Goal: Answer question/provide support

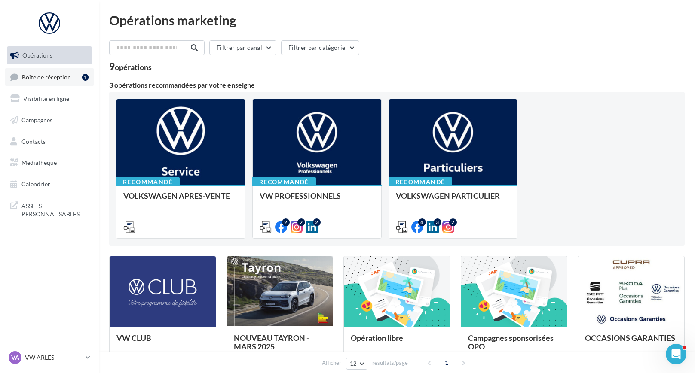
click at [42, 75] on span "Boîte de réception" at bounding box center [46, 76] width 49 height 7
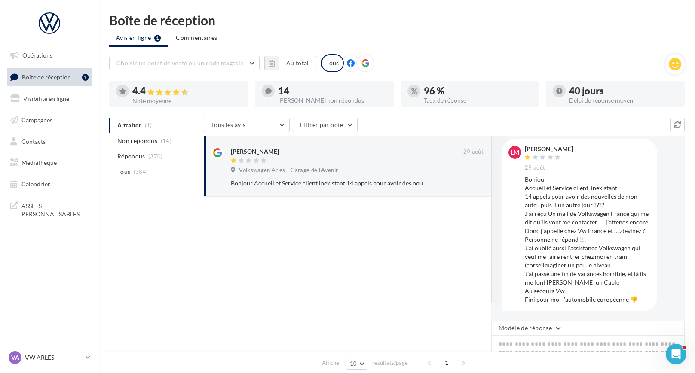
scroll to position [43, 0]
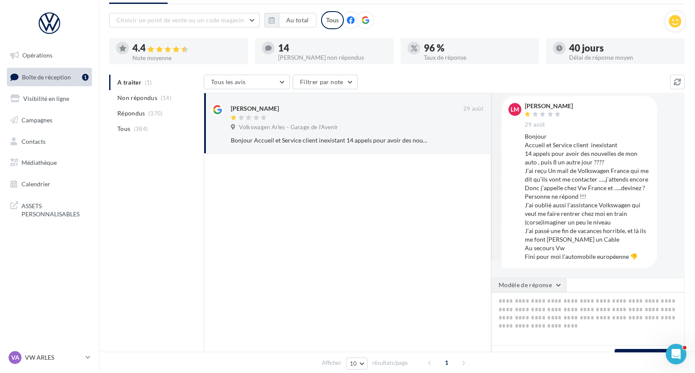
click at [551, 285] on button "Modèle de réponse" at bounding box center [528, 285] width 75 height 15
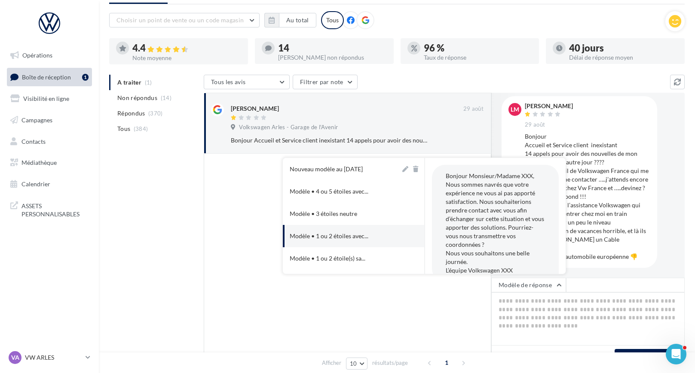
scroll to position [15, 0]
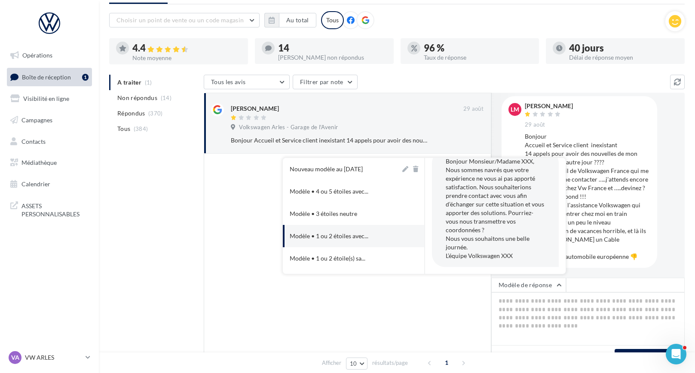
click at [459, 307] on div at bounding box center [347, 261] width 287 height 214
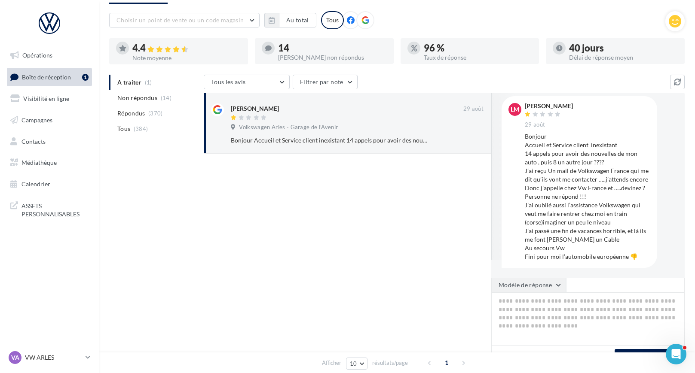
click at [555, 286] on button "Modèle de réponse" at bounding box center [528, 285] width 75 height 15
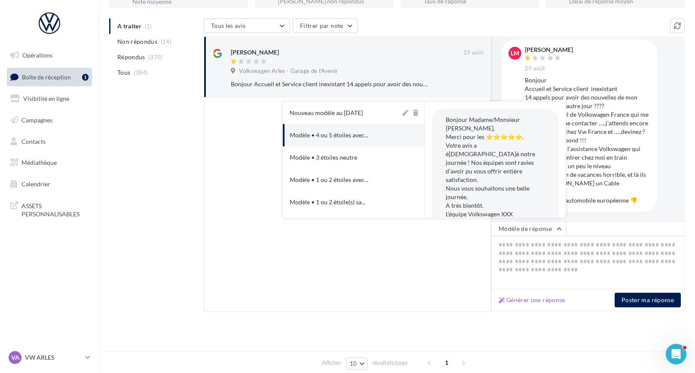
scroll to position [25, 0]
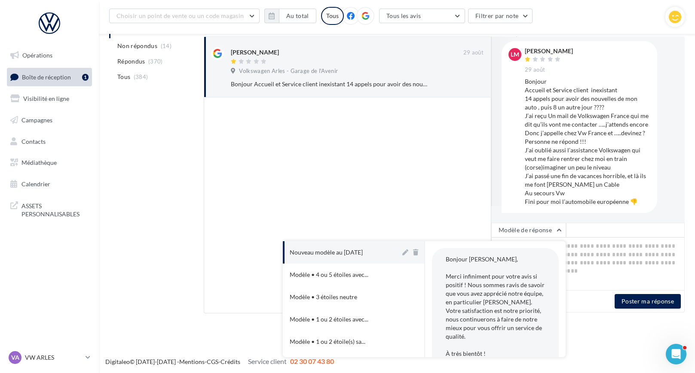
click at [222, 233] on div at bounding box center [347, 206] width 287 height 216
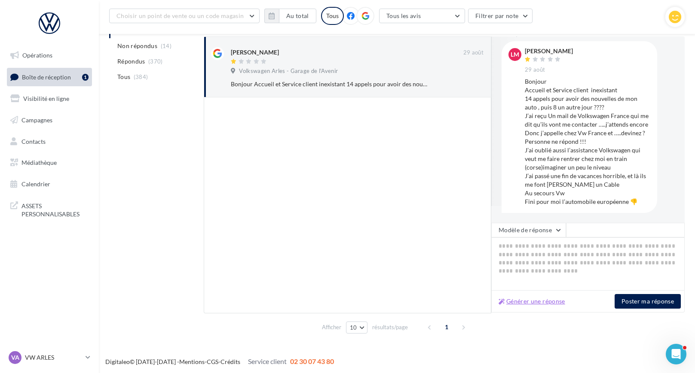
click at [514, 302] on button "Générer une réponse" at bounding box center [531, 301] width 73 height 10
type textarea "**********"
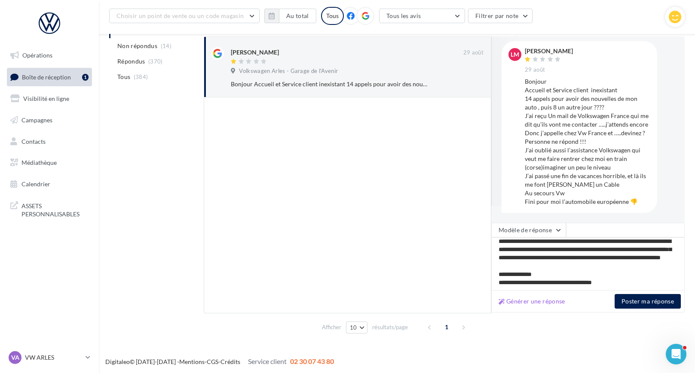
scroll to position [24, 0]
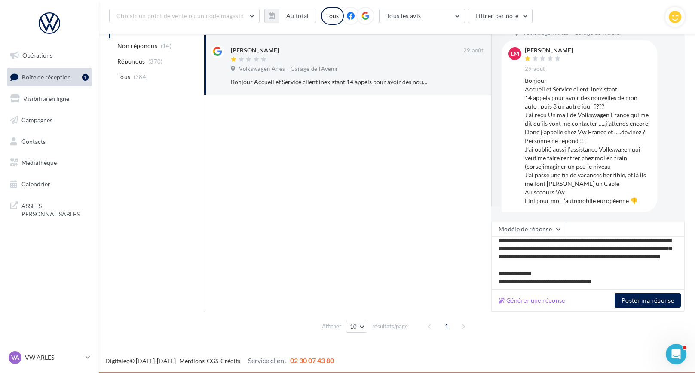
click at [415, 232] on div at bounding box center [347, 203] width 287 height 217
click at [52, 350] on link "VA VW ARLES vw-arl-pra" at bounding box center [49, 358] width 85 height 16
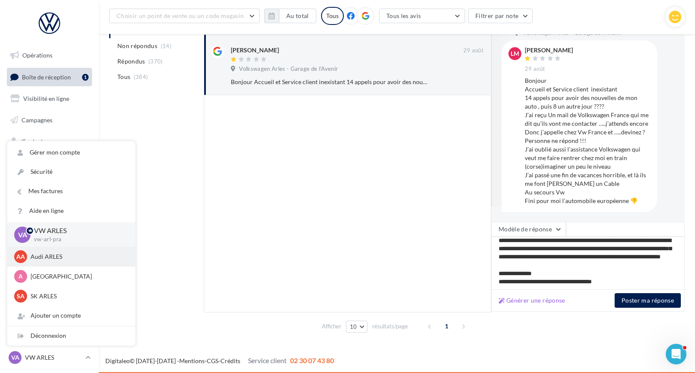
click at [46, 256] on p "Audi ARLES" at bounding box center [78, 257] width 95 height 9
